Goal: Check status

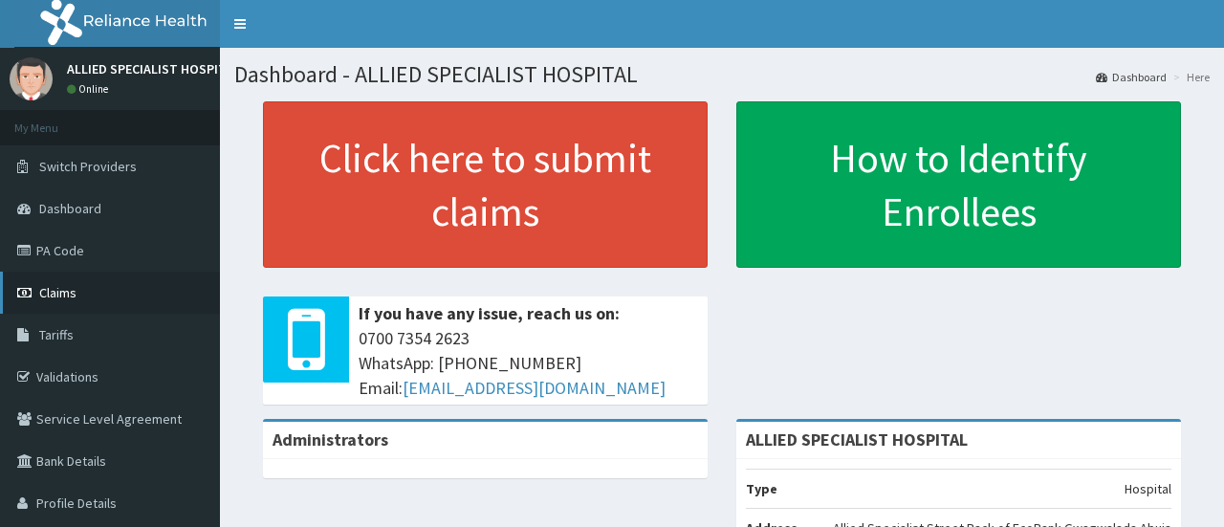
click at [103, 295] on link "Claims" at bounding box center [110, 293] width 220 height 42
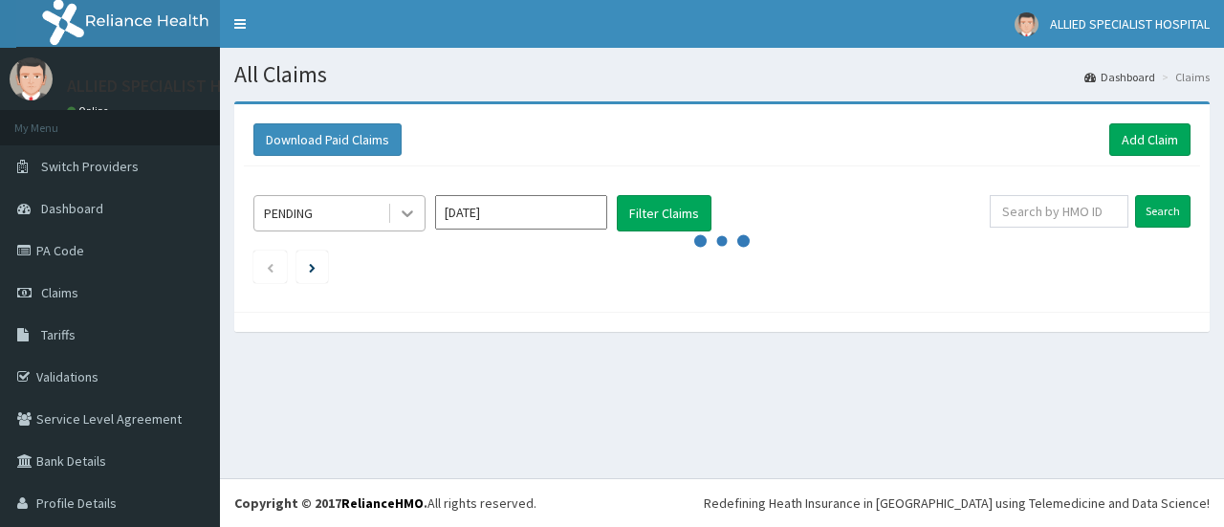
click at [408, 211] on icon at bounding box center [407, 213] width 19 height 19
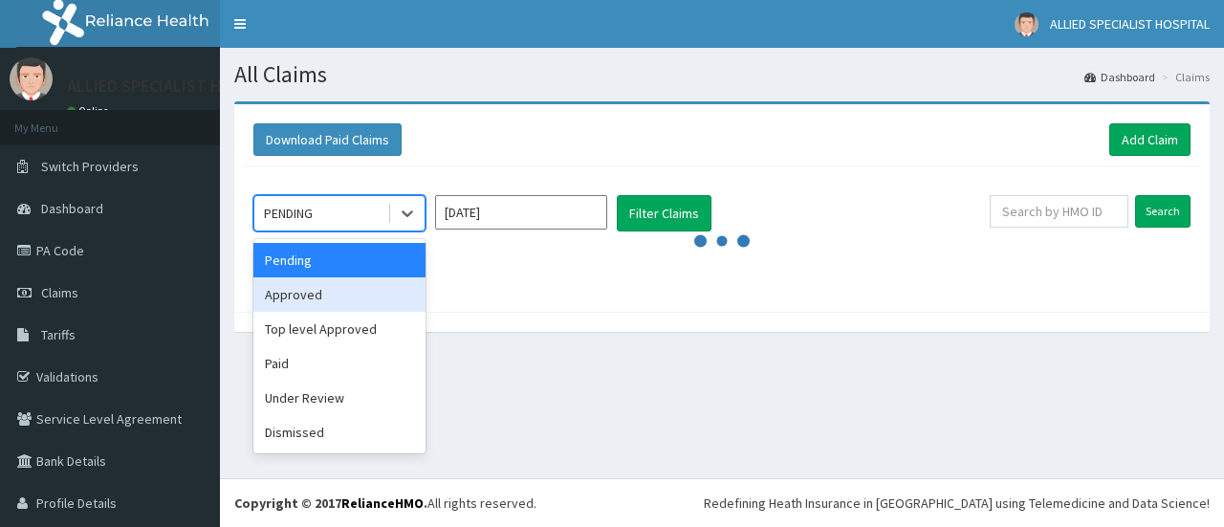
click at [353, 303] on div "Approved" at bounding box center [339, 294] width 172 height 34
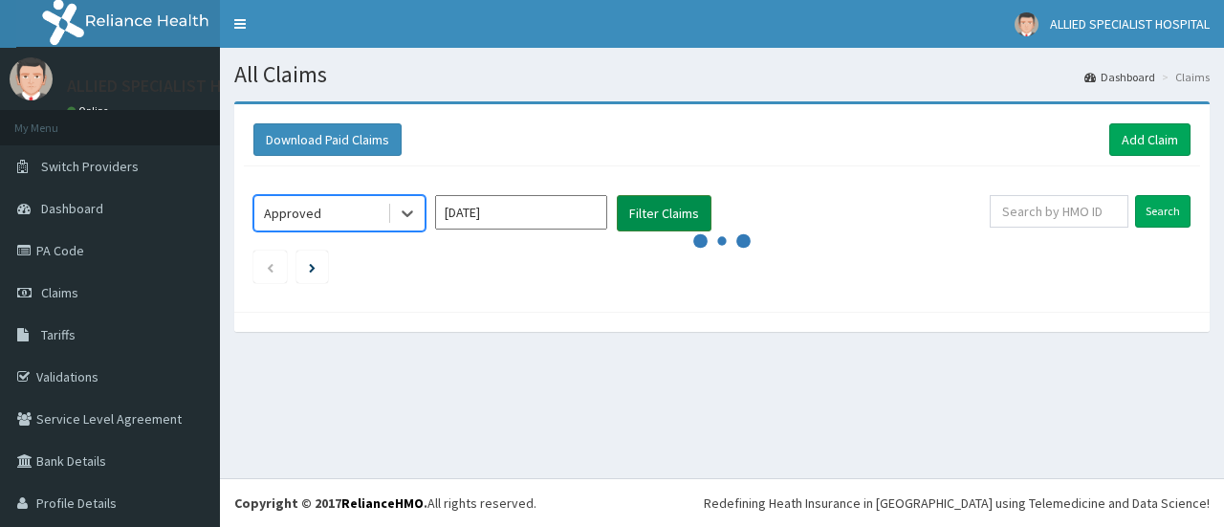
click at [660, 209] on button "Filter Claims" at bounding box center [664, 213] width 95 height 36
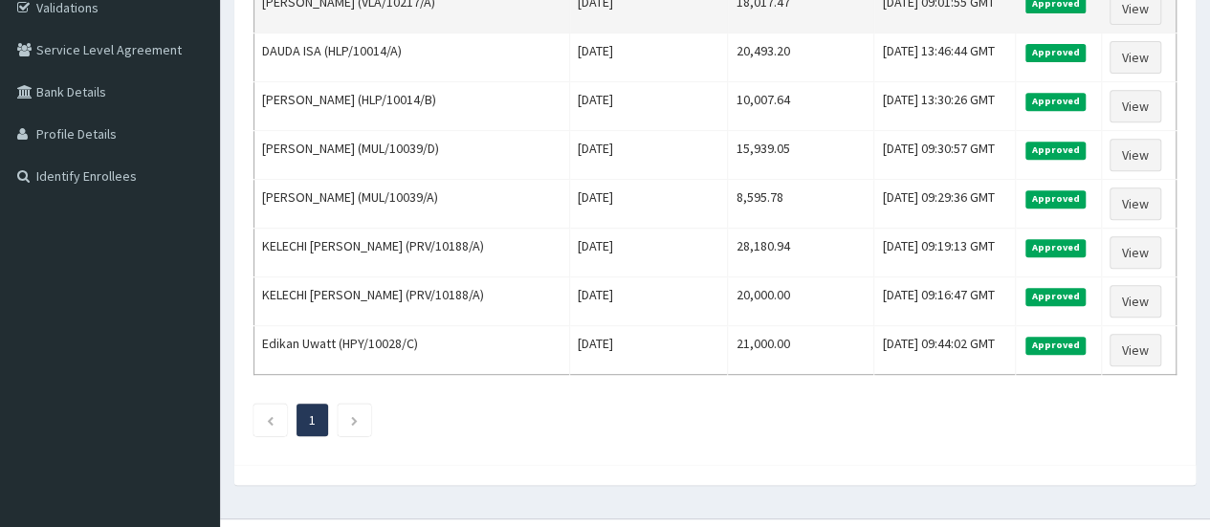
scroll to position [382, 0]
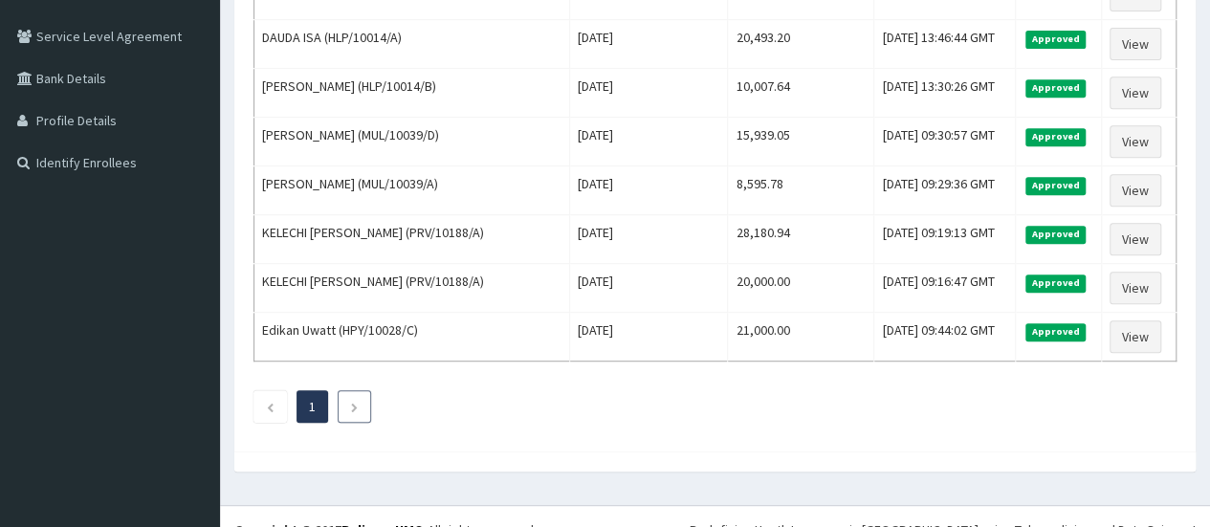
click at [361, 404] on li at bounding box center [354, 406] width 33 height 33
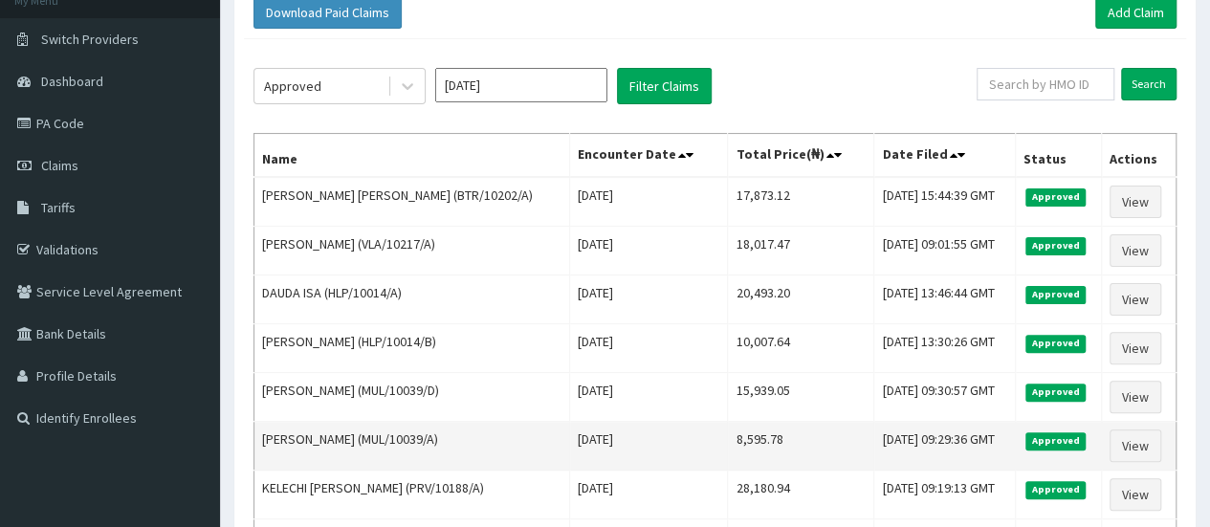
scroll to position [0, 0]
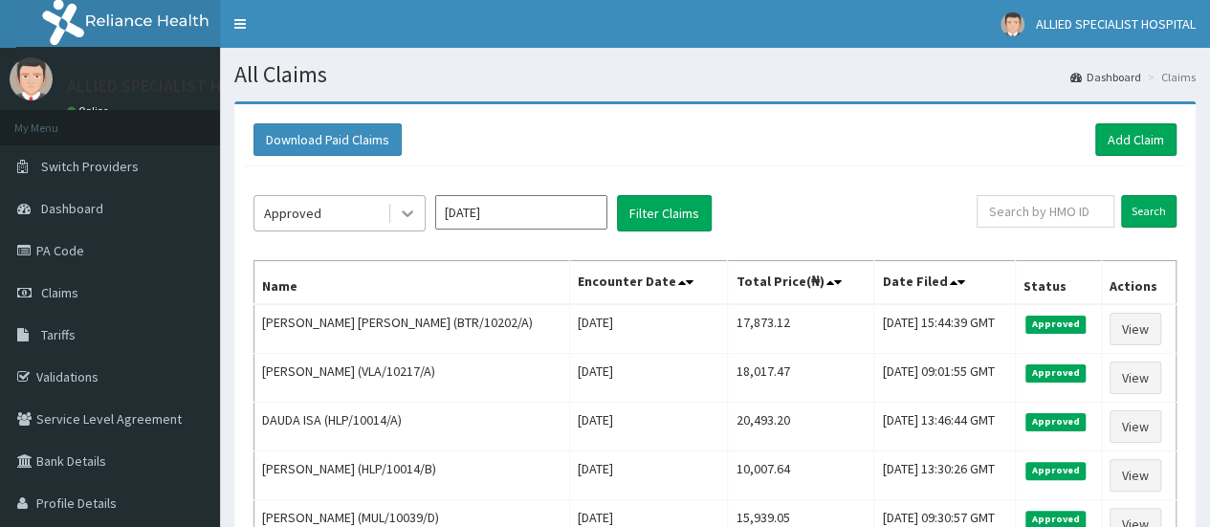
click at [404, 212] on icon at bounding box center [407, 213] width 19 height 19
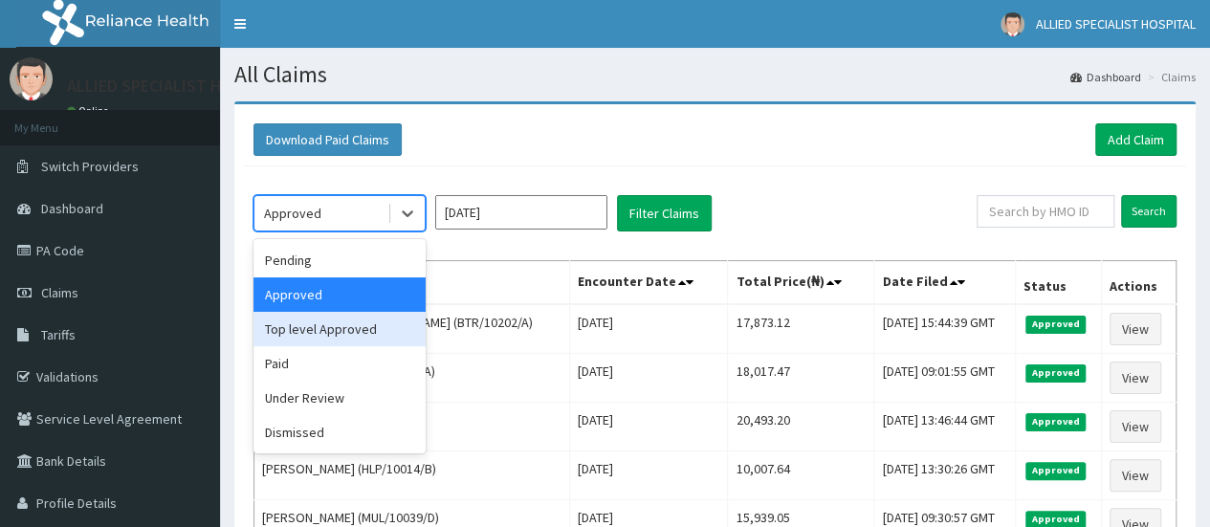
click at [389, 338] on div "Top level Approved" at bounding box center [339, 329] width 172 height 34
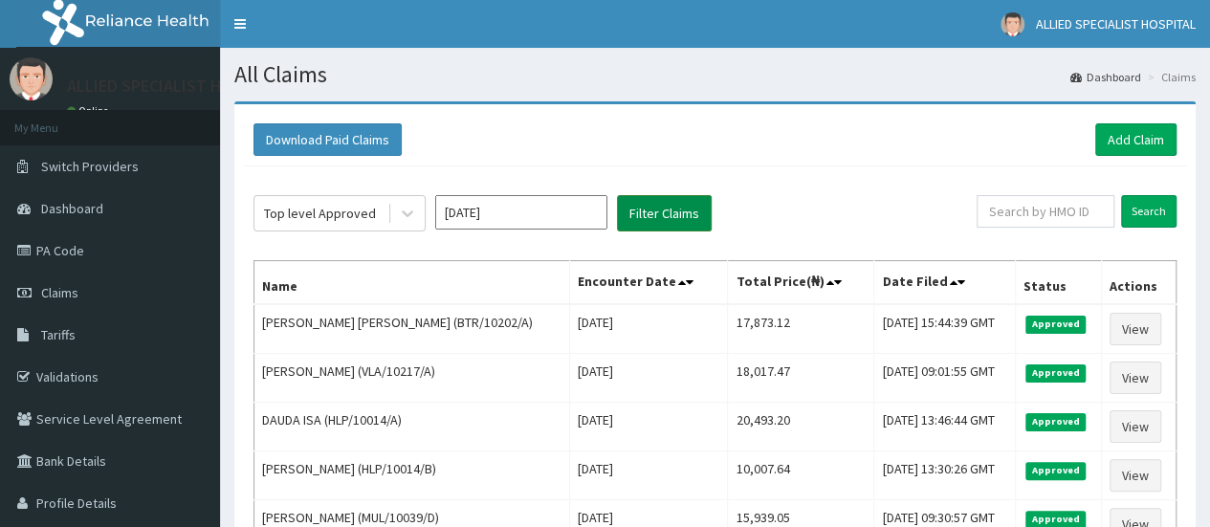
click at [656, 218] on button "Filter Claims" at bounding box center [664, 213] width 95 height 36
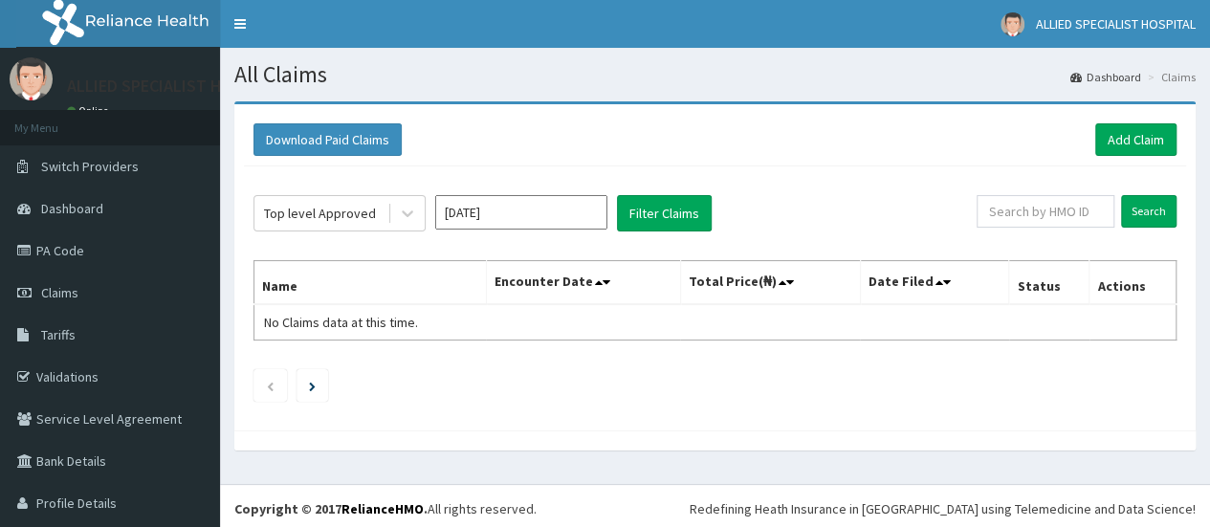
click at [766, 417] on div "Top level Approved Aug 2025 Filter Claims Search Name Encounter Date Total Pric…" at bounding box center [715, 293] width 942 height 254
click at [749, 452] on div "Download Paid Claims Add Claim × Note you can only download claims within a max…" at bounding box center [715, 285] width 990 height 368
